Goal: Task Accomplishment & Management: Complete application form

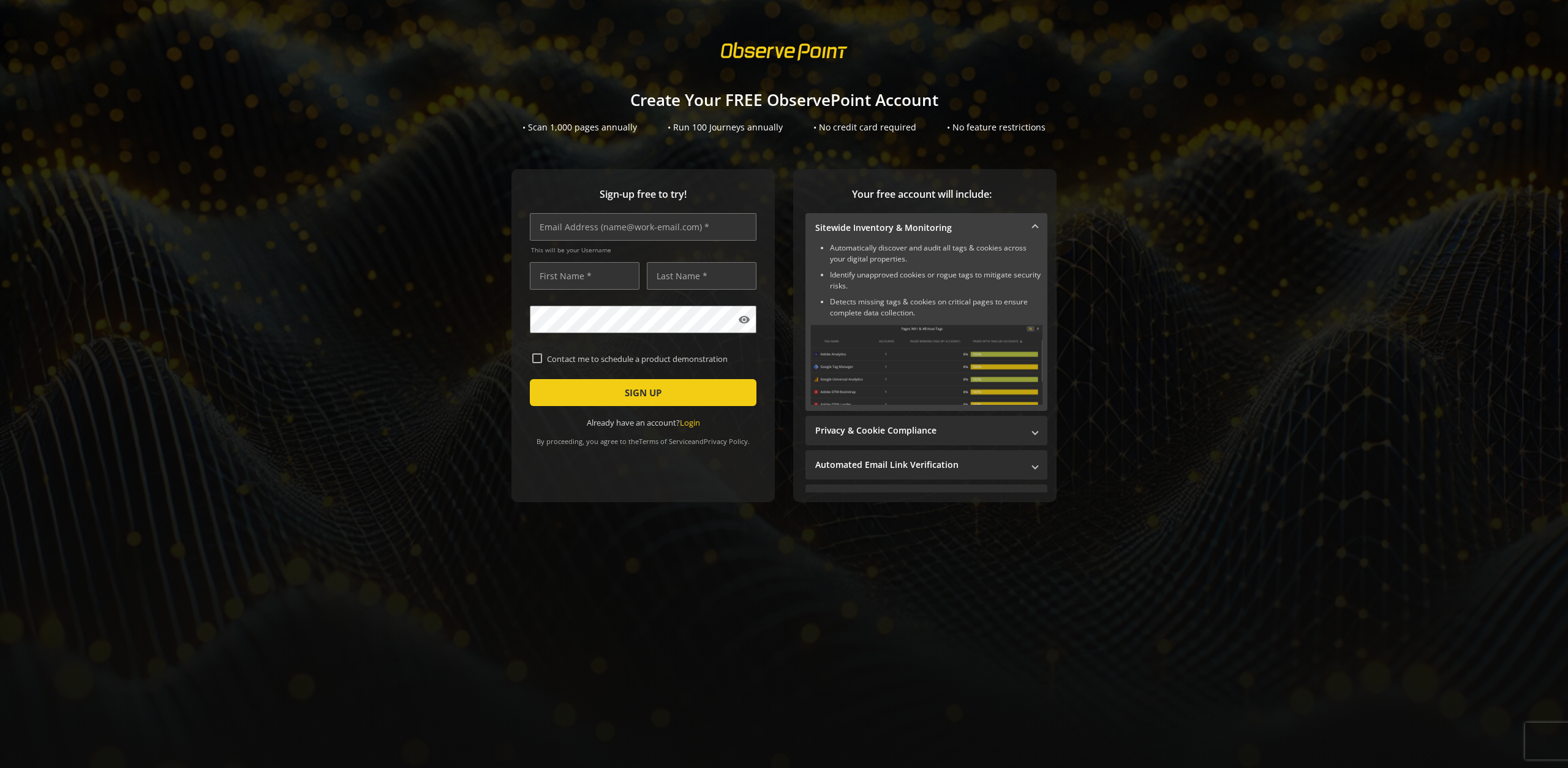
click at [258, 92] on h1 "Create Your FREE ObservePoint Account" at bounding box center [784, 101] width 1568 height 18
click at [225, 38] on div at bounding box center [784, 52] width 1568 height 35
click at [423, 347] on div "Sign-up free to try! This will be your Username visibility Contact me to schedu…" at bounding box center [784, 360] width 1539 height 382
click at [104, 285] on div "Sign-up free to try! This will be your Username visibility Contact me to schedu…" at bounding box center [784, 360] width 1539 height 382
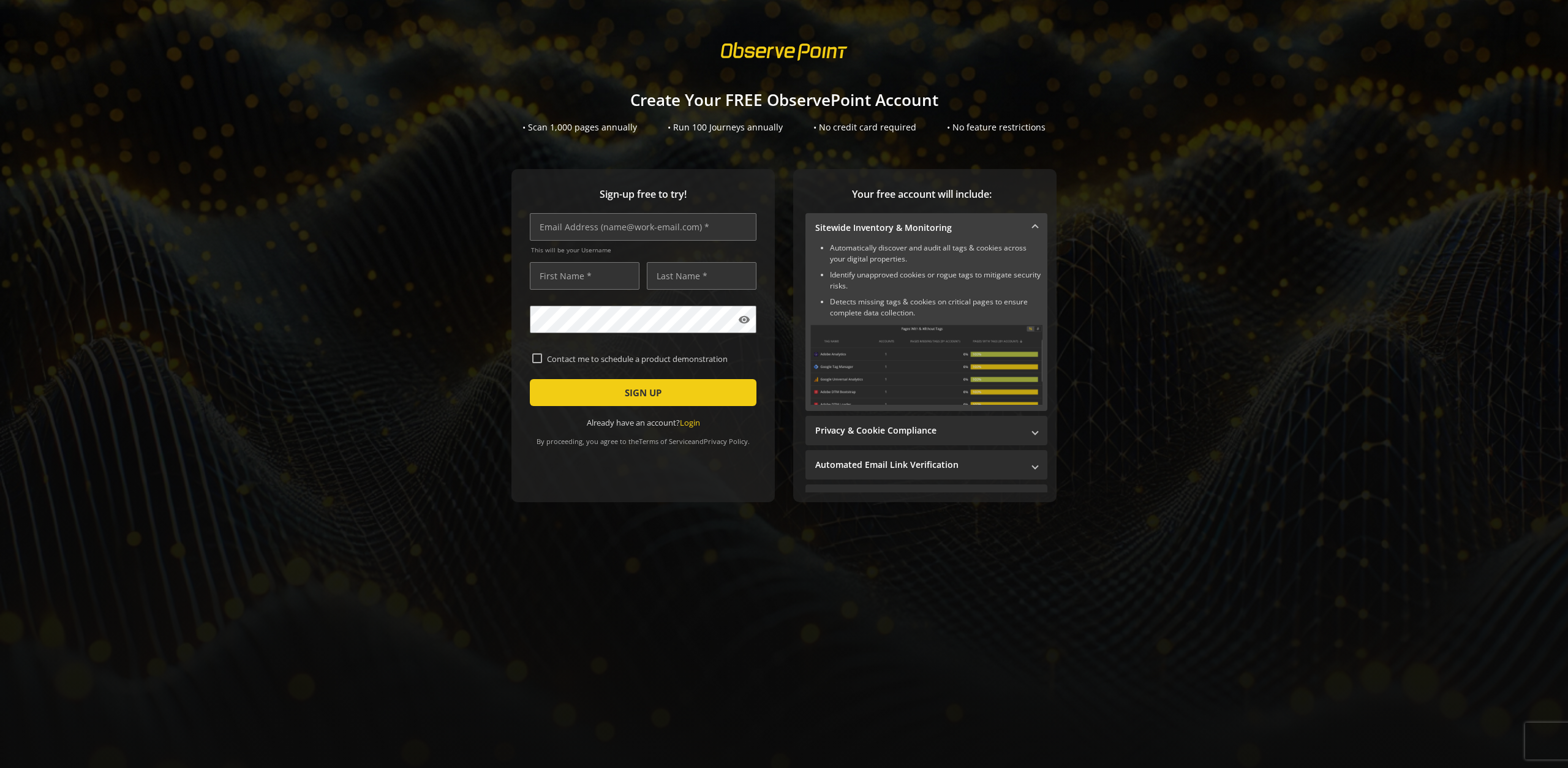
click at [313, 208] on div "Sign-up free to try! This will be your Username visibility Contact me to schedu…" at bounding box center [784, 360] width 1539 height 382
click at [428, 216] on div "Sign-up free to try! This will be your Username visibility Contact me to schedu…" at bounding box center [784, 360] width 1539 height 382
click at [409, 177] on div "Sign-up free to try! This will be your Username visibility Contact me to schedu…" at bounding box center [784, 360] width 1539 height 382
